Goal: Information Seeking & Learning: Learn about a topic

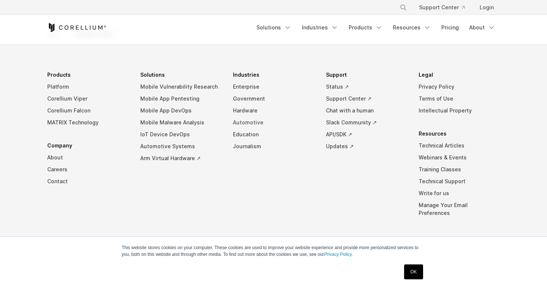
scroll to position [1344, 0]
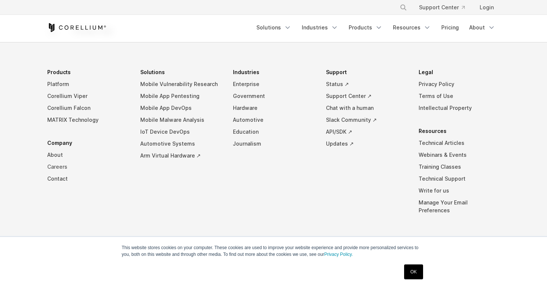
click at [63, 167] on link "Careers" at bounding box center [87, 167] width 81 height 12
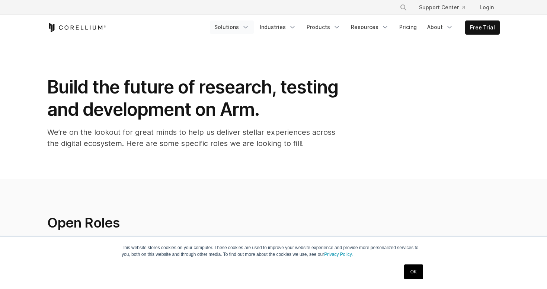
click at [249, 28] on icon "Navigation Menu" at bounding box center [245, 26] width 7 height 7
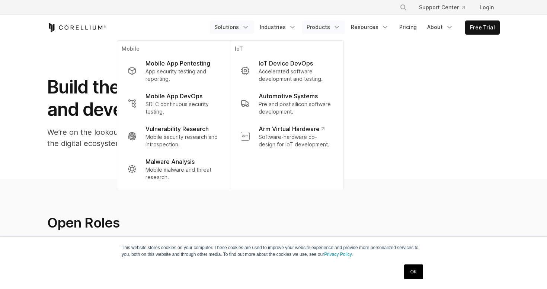
click at [317, 28] on link "Products" at bounding box center [323, 26] width 43 height 13
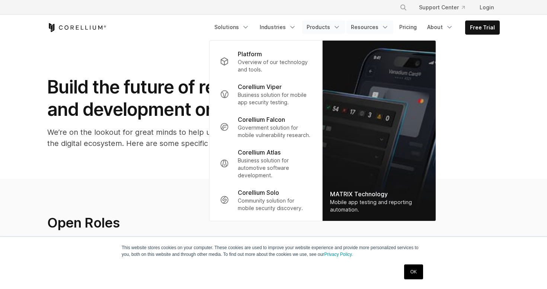
click at [380, 28] on link "Resources" at bounding box center [370, 26] width 47 height 13
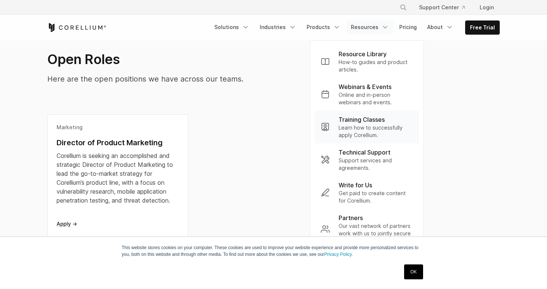
scroll to position [195, 0]
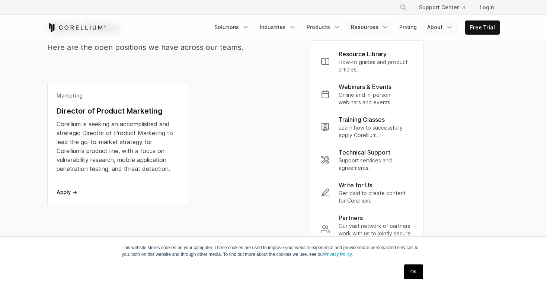
click at [437, 31] on link "About" at bounding box center [440, 26] width 35 height 13
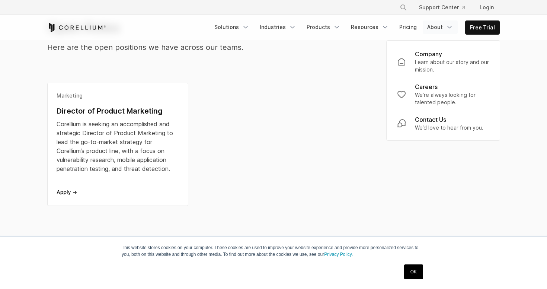
click at [360, 84] on div "Marketing Director of Product Marketing Corellium is seeking an accomplished an…" at bounding box center [274, 152] width 468 height 138
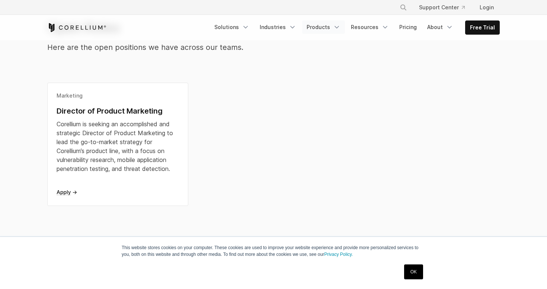
click at [336, 29] on link "Products" at bounding box center [323, 26] width 43 height 13
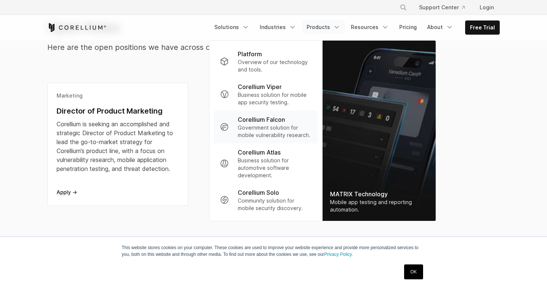
click at [281, 127] on p "Government solution for mobile vulnerability research." at bounding box center [275, 131] width 74 height 15
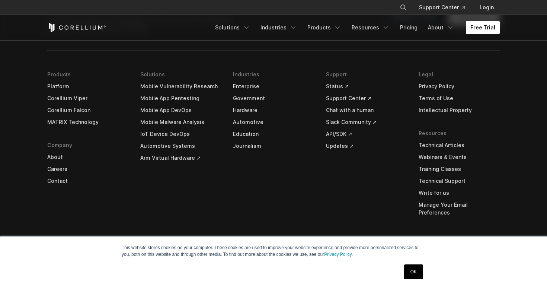
scroll to position [2372, 0]
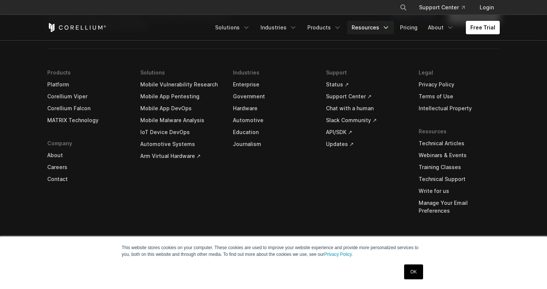
click at [362, 26] on link "Resources" at bounding box center [370, 27] width 47 height 13
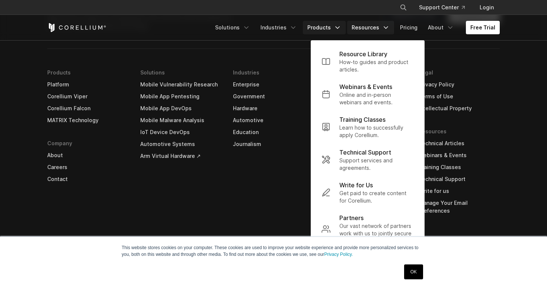
click at [324, 26] on link "Products" at bounding box center [324, 27] width 43 height 13
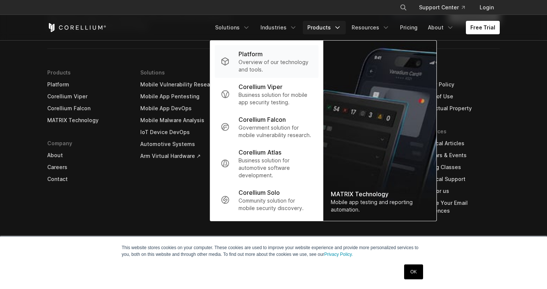
click at [284, 60] on p "Overview of our technology and tools." at bounding box center [276, 65] width 74 height 15
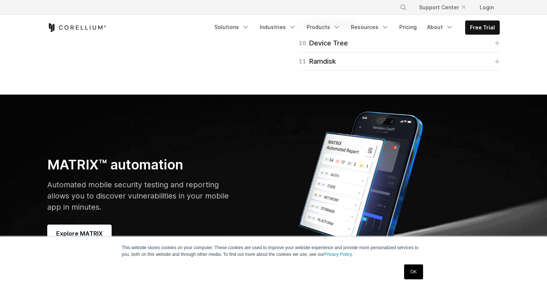
scroll to position [2039, 0]
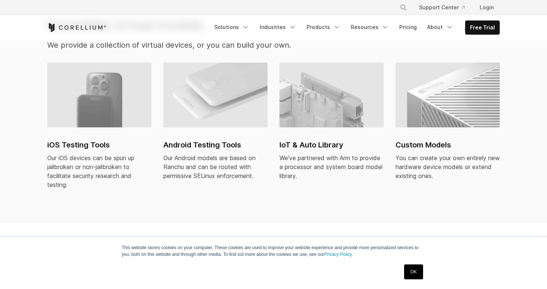
scroll to position [530, 0]
